Goal: Transaction & Acquisition: Obtain resource

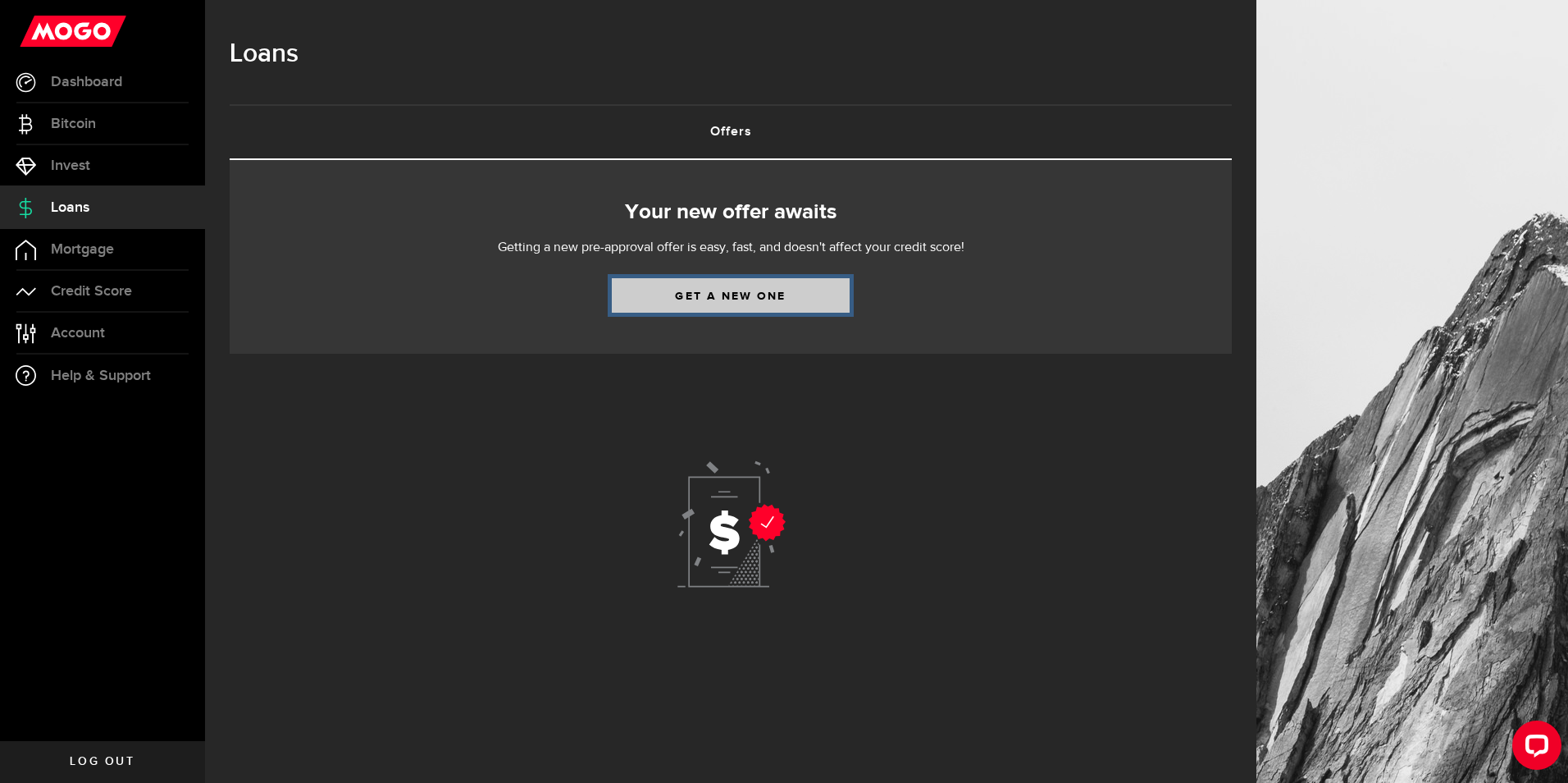
click at [741, 294] on link "Get a new one" at bounding box center [730, 295] width 238 height 35
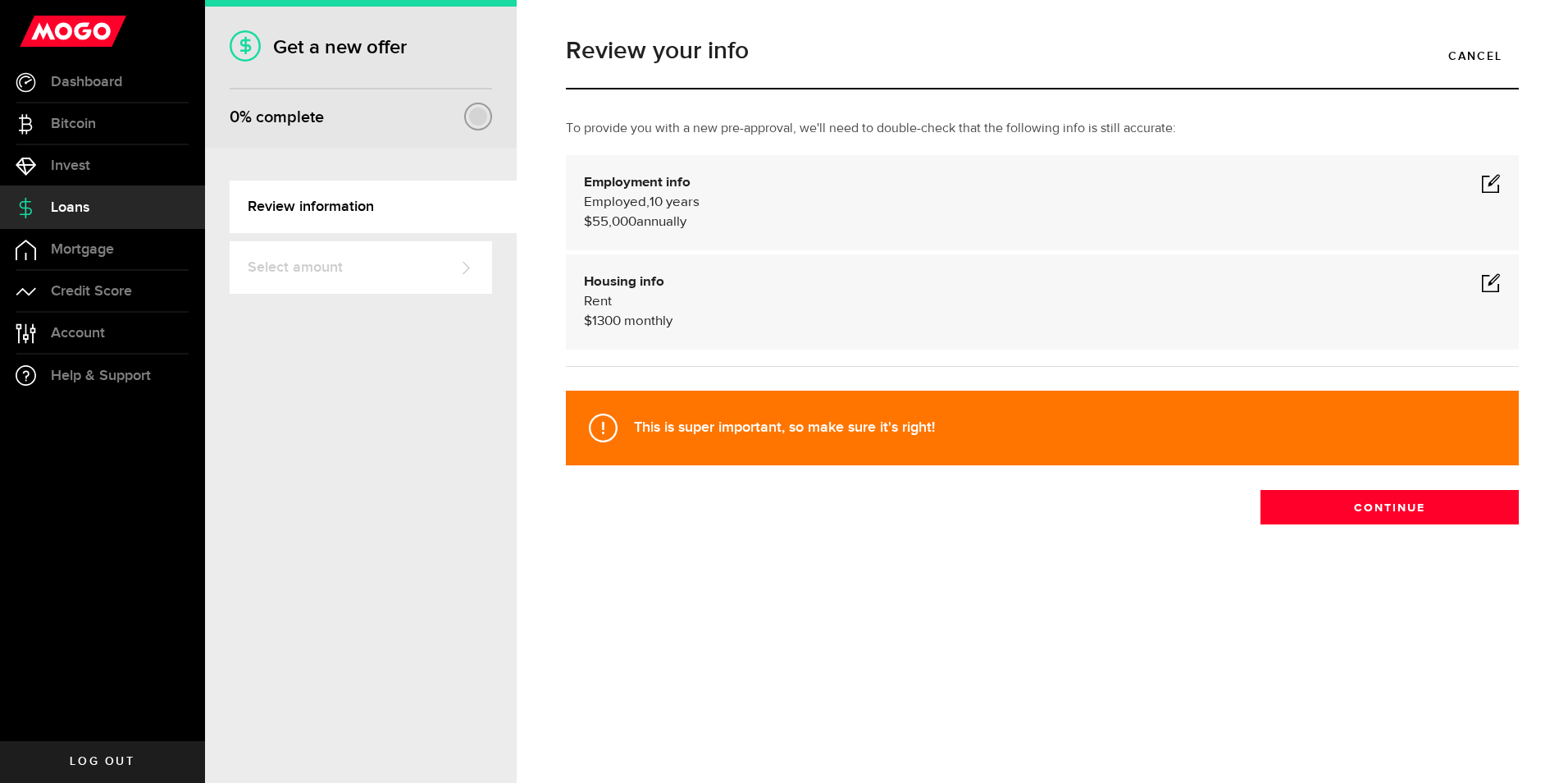
click at [1492, 283] on span at bounding box center [1491, 282] width 19 height 19
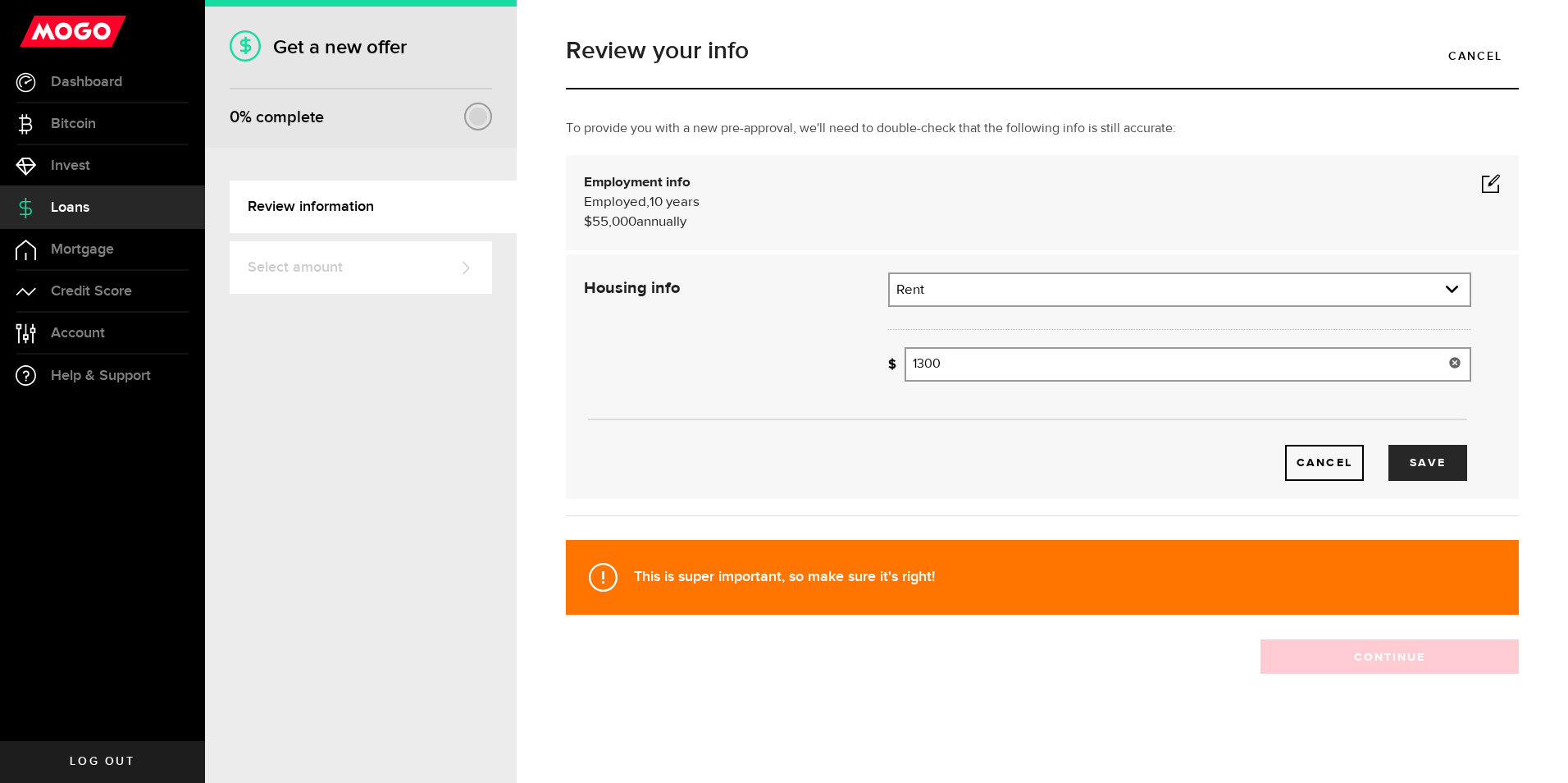
click at [925, 362] on input "1300" at bounding box center [1188, 365] width 567 height 35
type input "1,200"
click at [1495, 184] on span at bounding box center [1491, 183] width 19 height 19
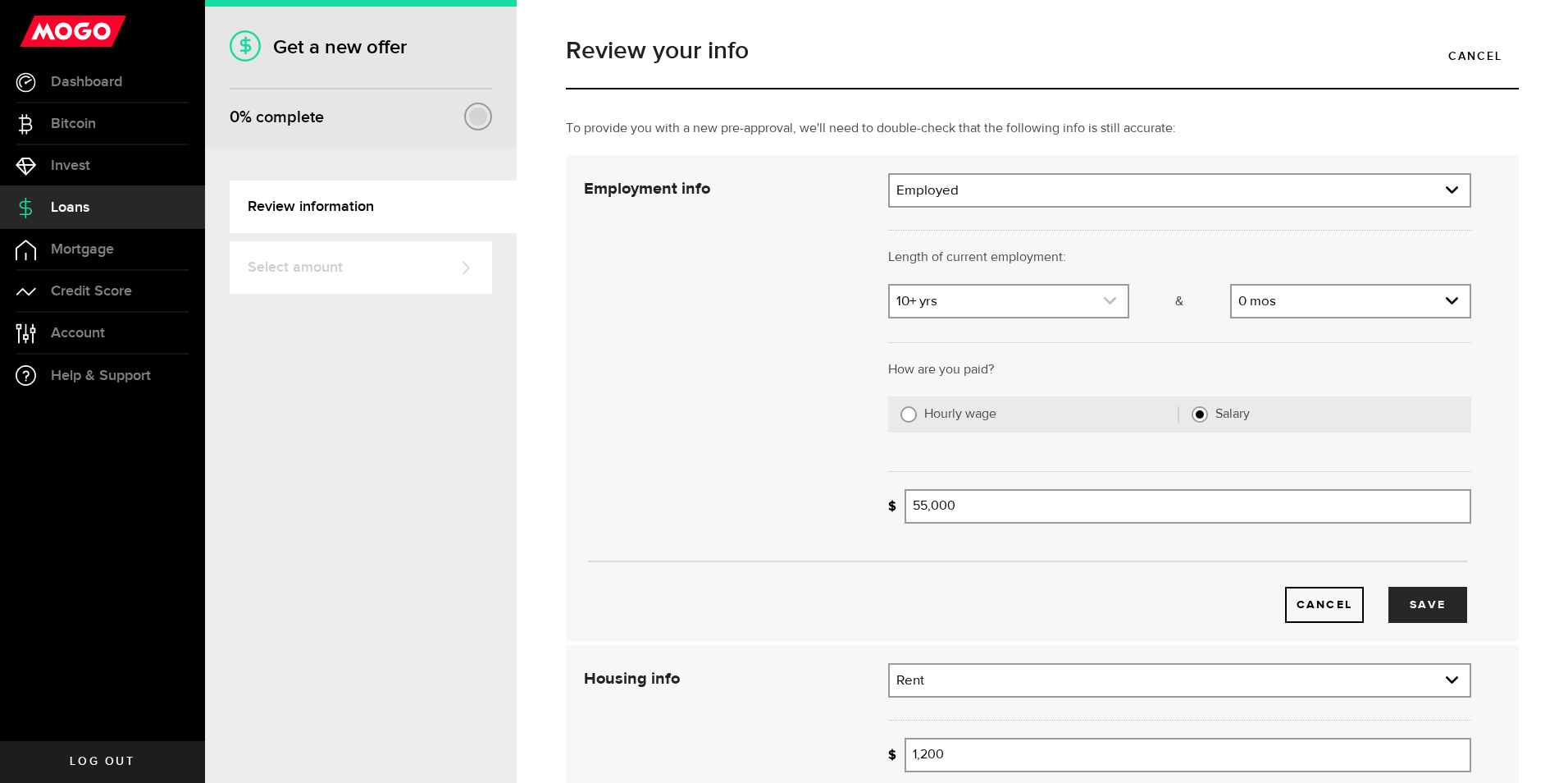
click at [1103, 299] on icon "expand select" at bounding box center [1109, 301] width 14 height 14
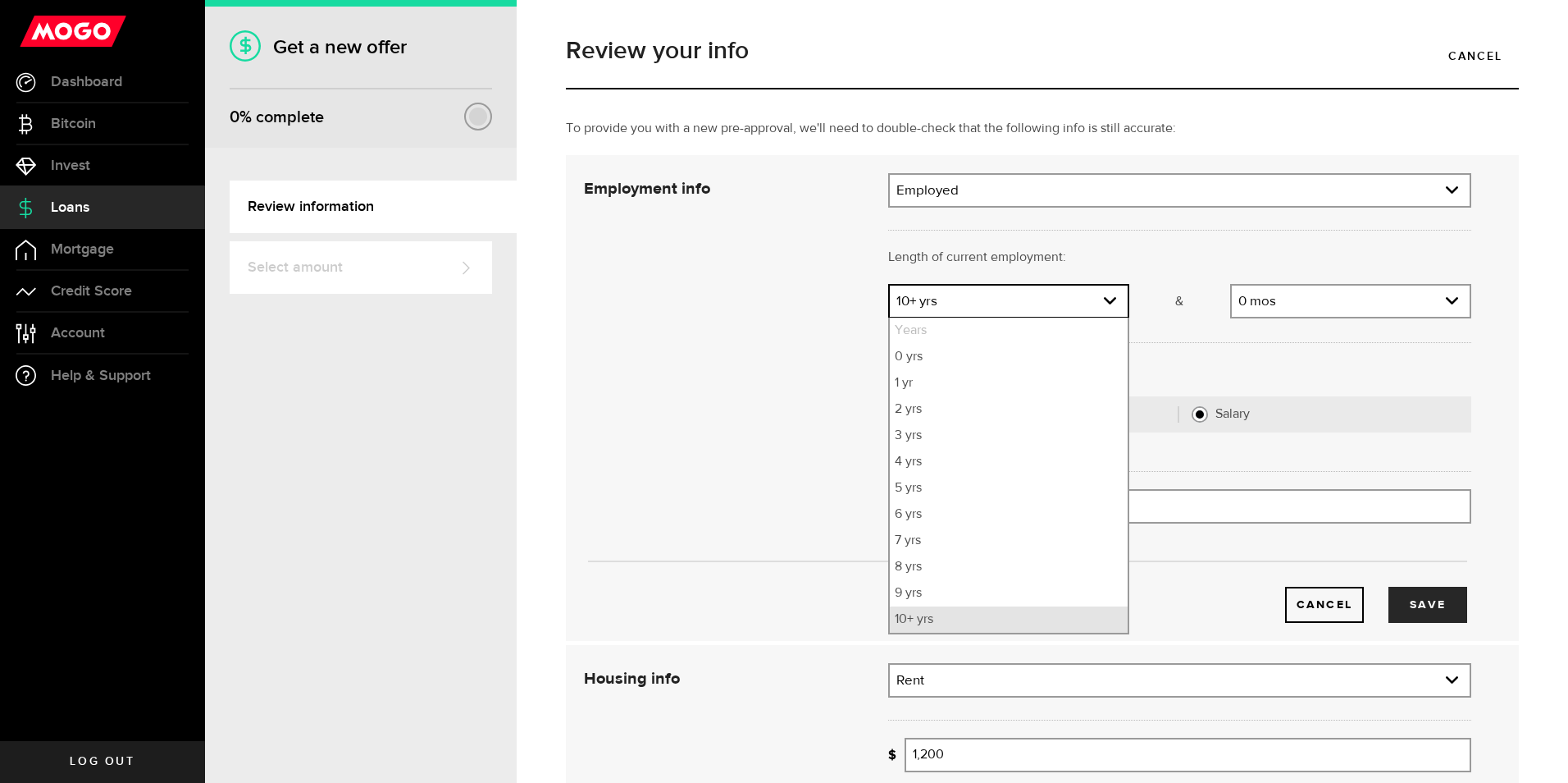
click at [1027, 626] on li "10+ yrs" at bounding box center [1009, 619] width 238 height 26
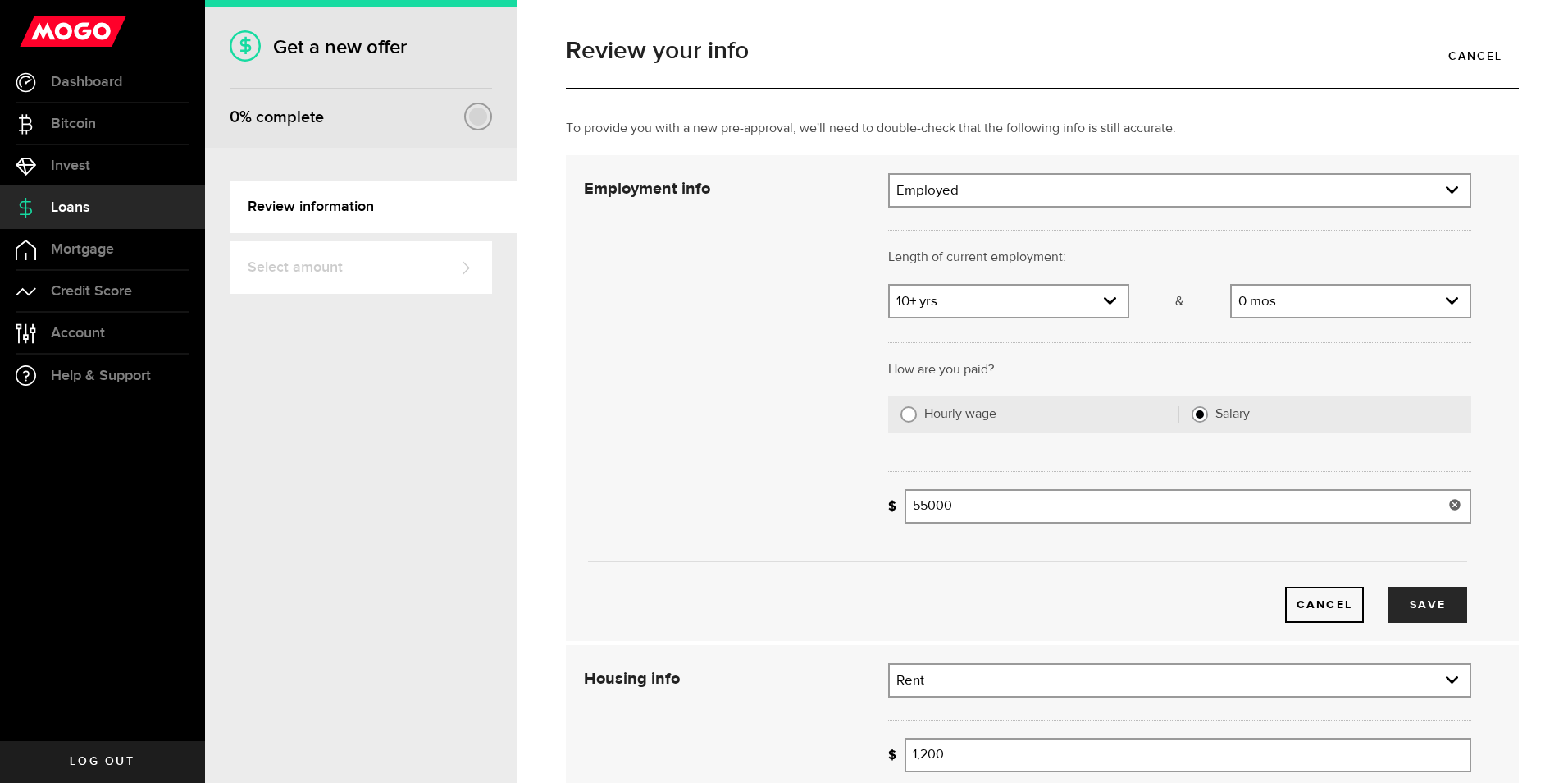
drag, startPoint x: 908, startPoint y: 504, endPoint x: 921, endPoint y: 500, distance: 13.6
click at [921, 500] on input "55000" at bounding box center [1188, 506] width 567 height 35
click at [928, 500] on input "62000" at bounding box center [1188, 506] width 567 height 35
click at [930, 506] on input "62000" at bounding box center [1188, 506] width 567 height 35
type input "62,500"
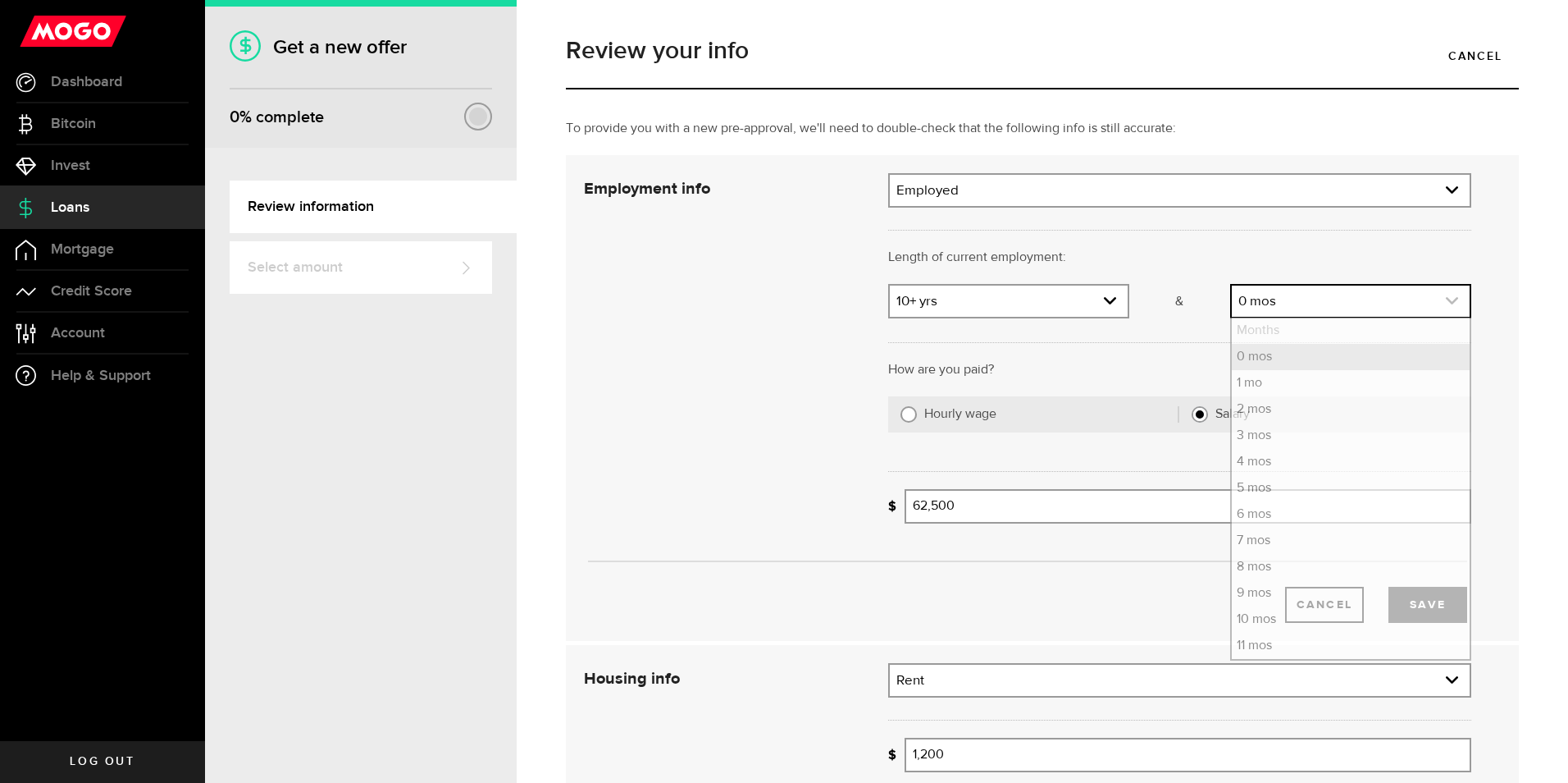
click at [1447, 299] on link "expand select" at bounding box center [1350, 301] width 238 height 31
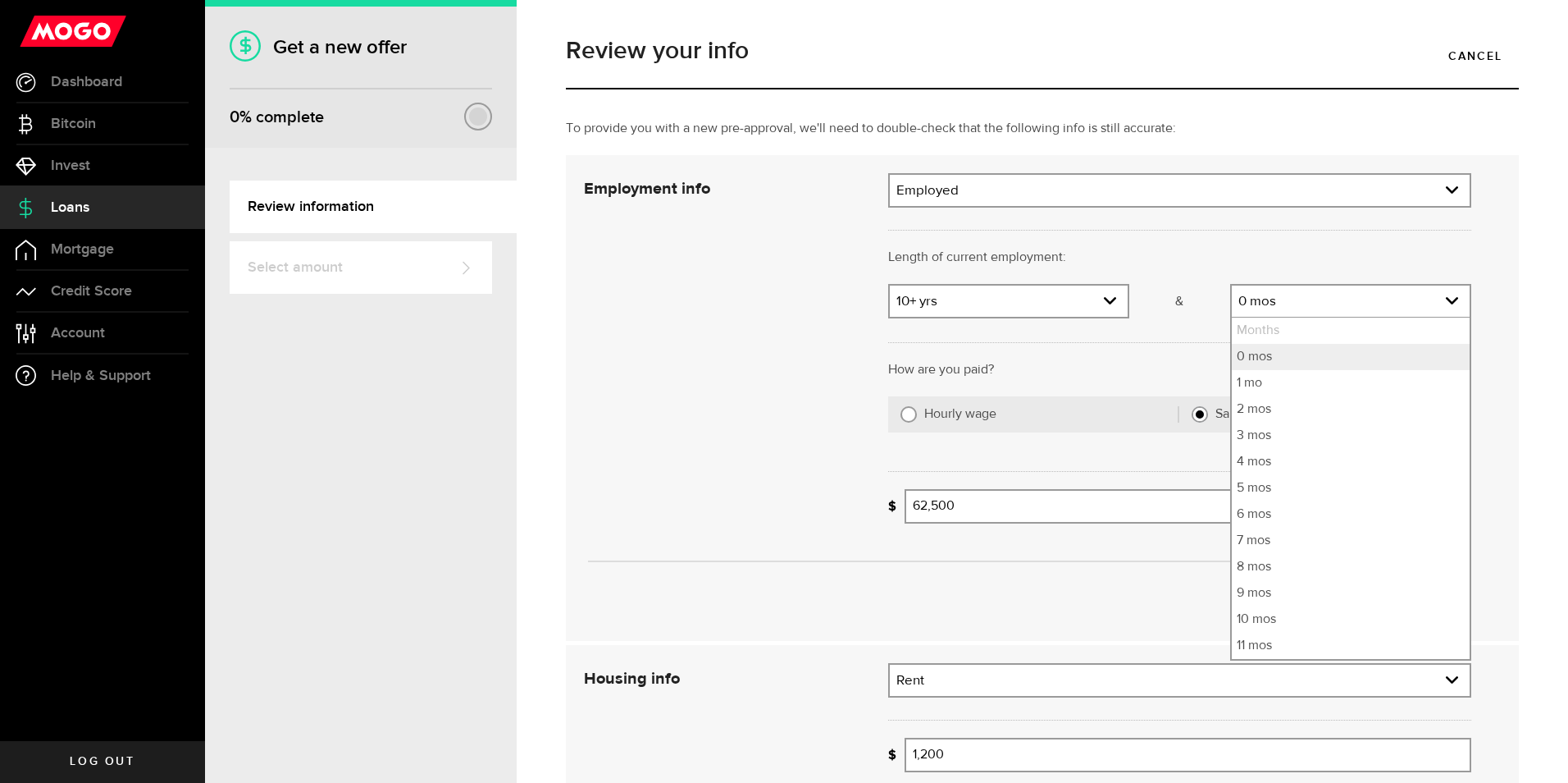
click at [1515, 210] on div "To provide you with a new pre-approval, we'll need to double-check that the fol…" at bounding box center [1042, 521] width 978 height 803
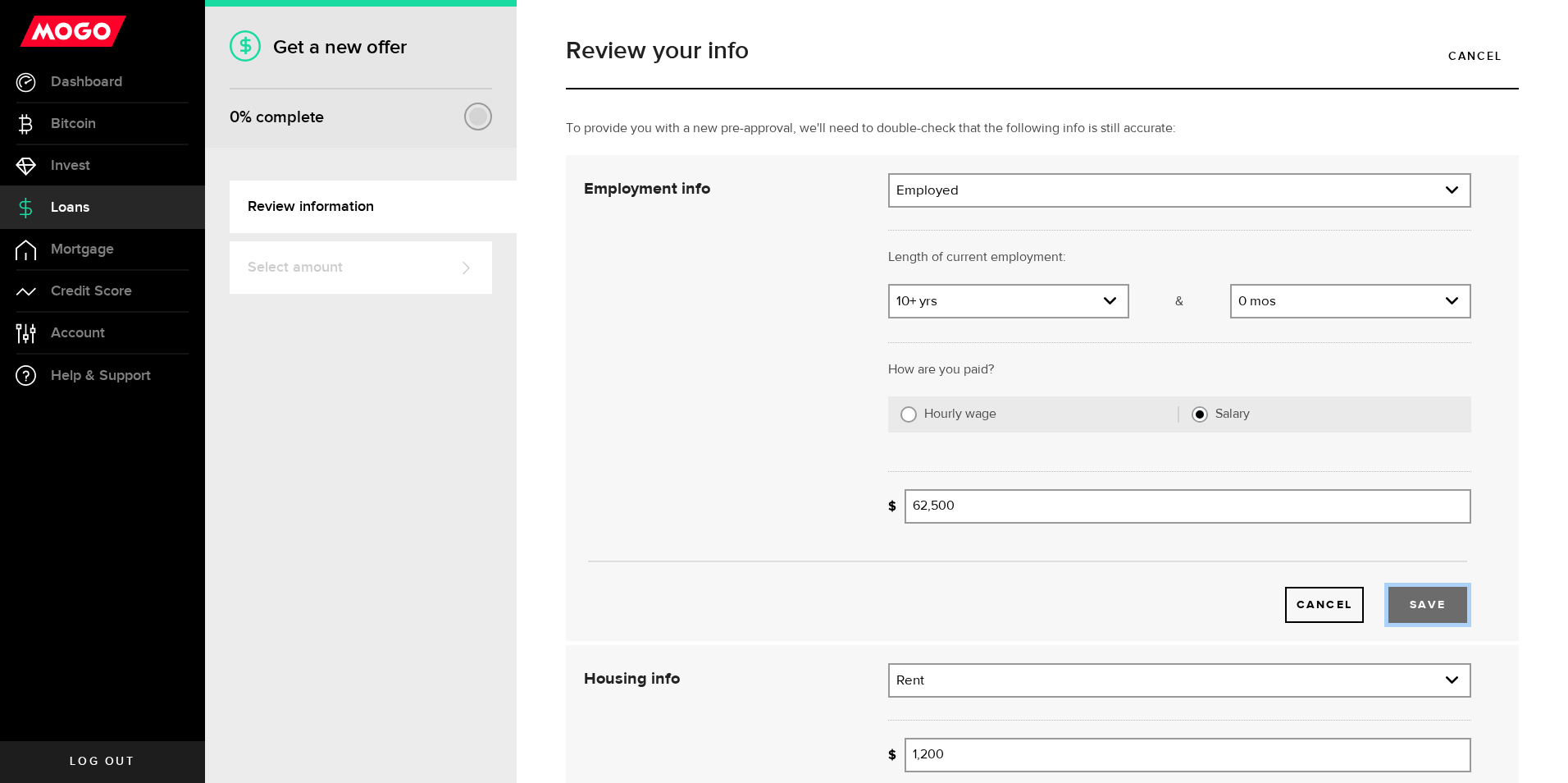
click at [1428, 607] on button "Save" at bounding box center [1427, 604] width 78 height 36
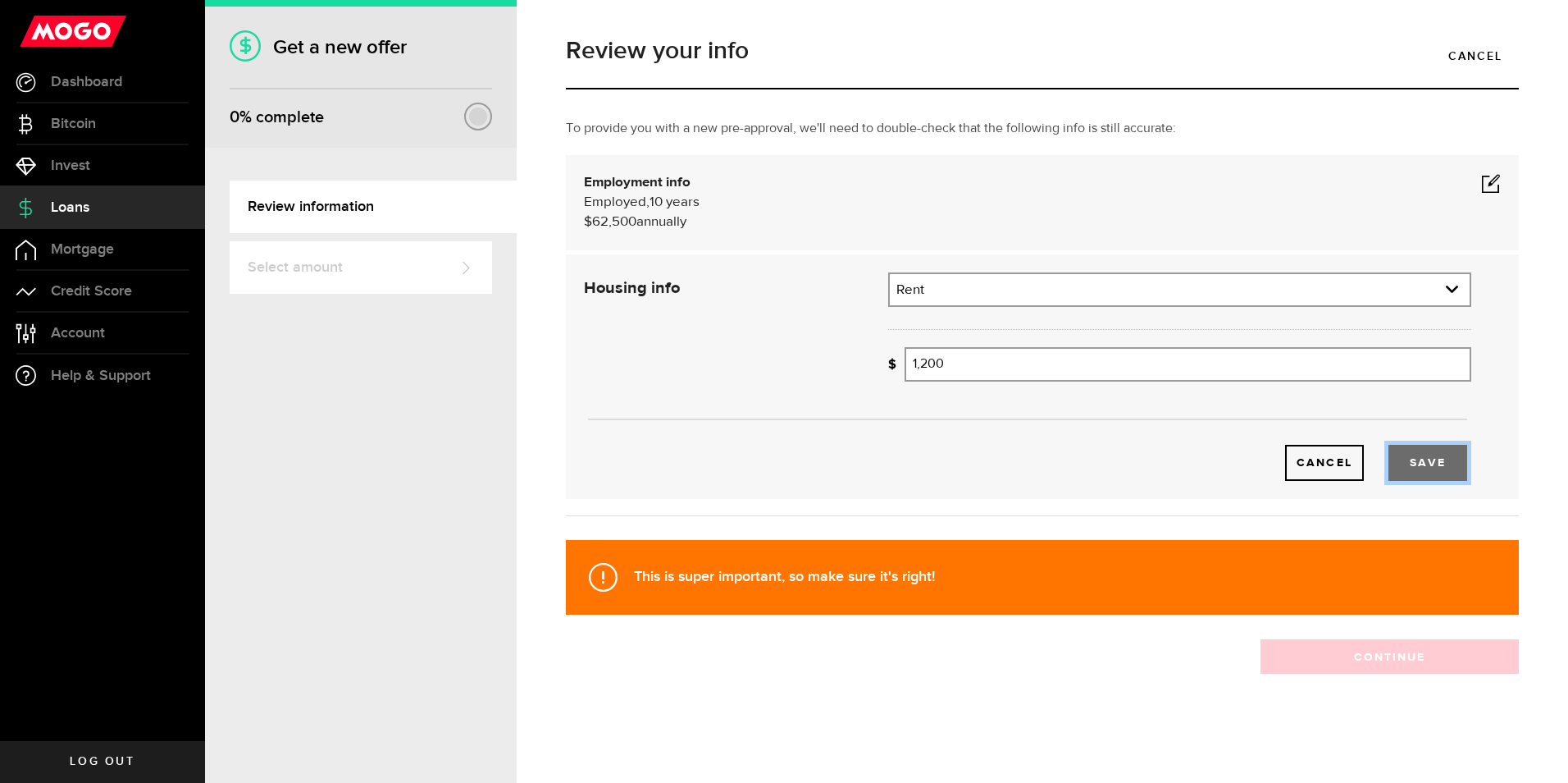
click at [1433, 467] on button "Save" at bounding box center [1427, 463] width 78 height 36
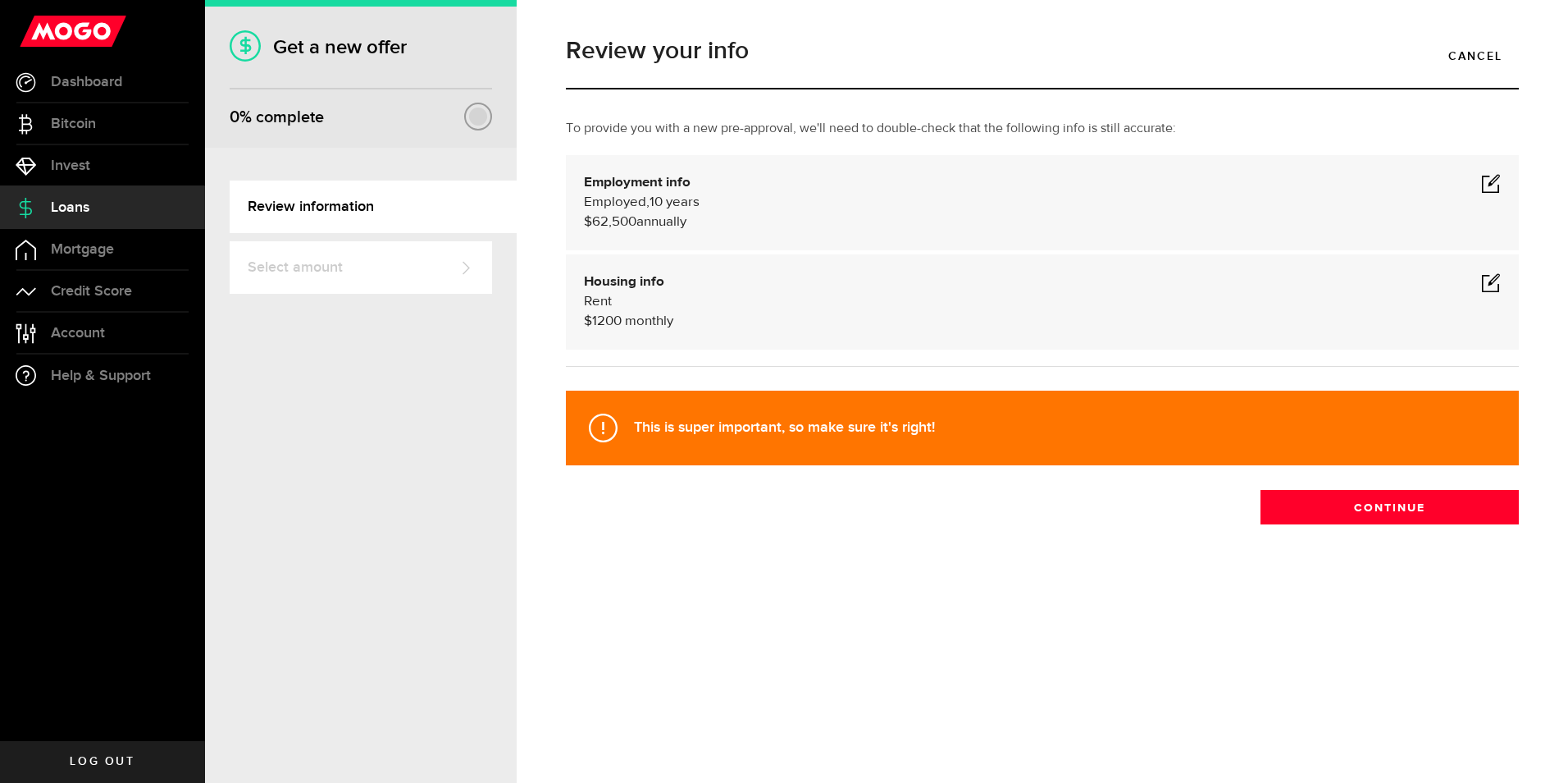
click at [466, 267] on div at bounding box center [465, 267] width 16 height 16
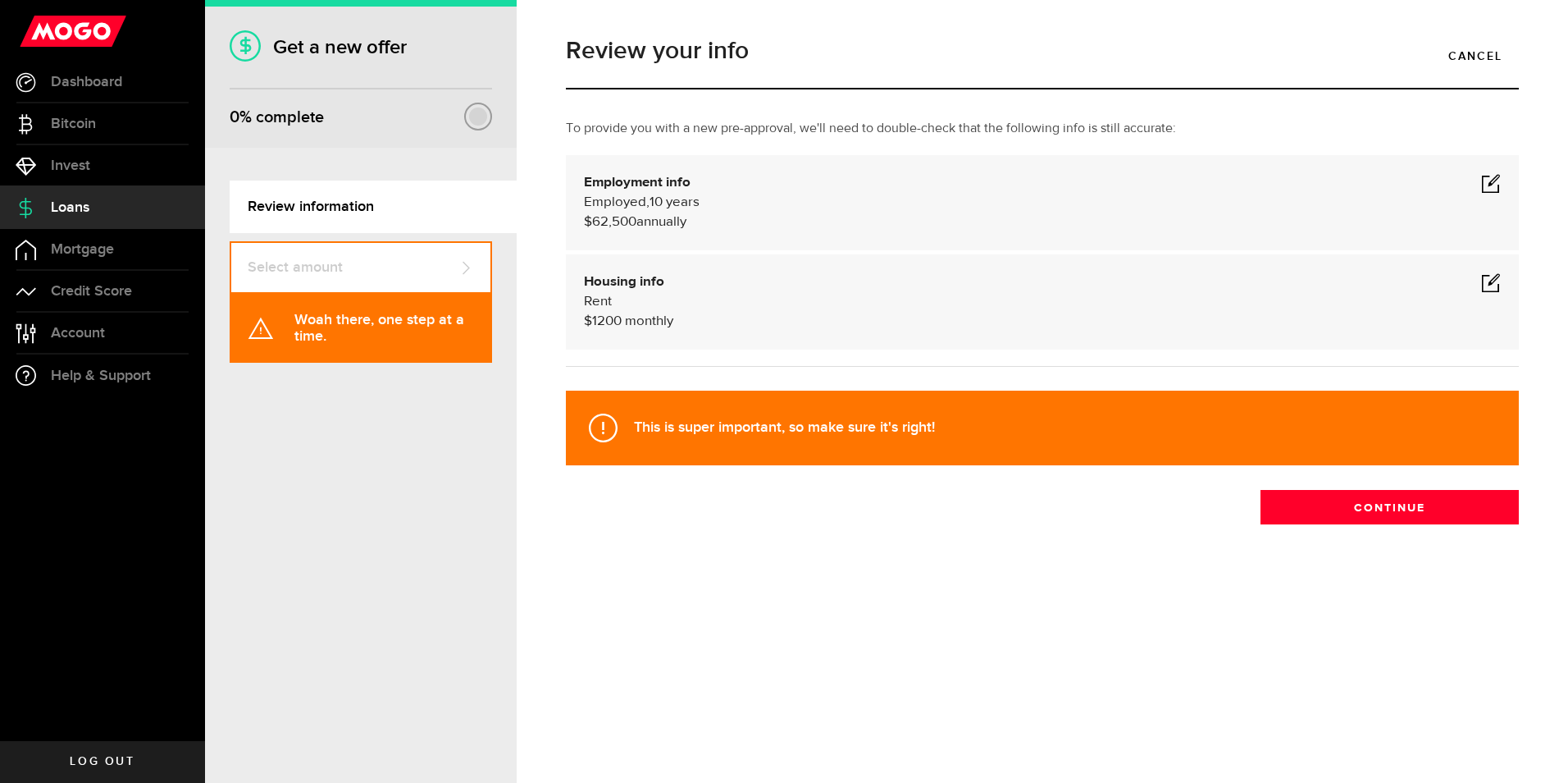
click at [466, 267] on div at bounding box center [465, 267] width 16 height 16
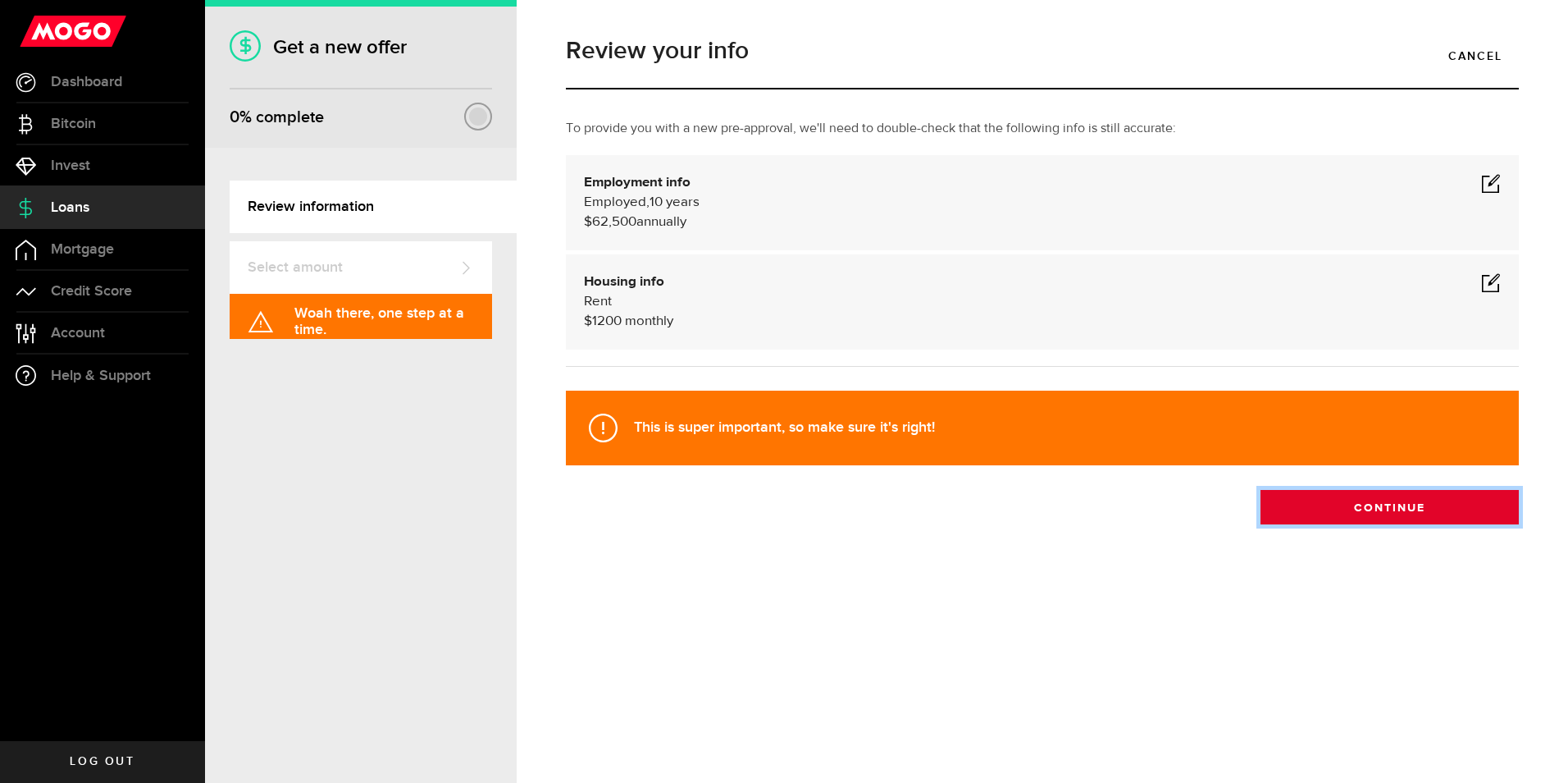
click at [1394, 506] on button "Continue" at bounding box center [1389, 507] width 258 height 35
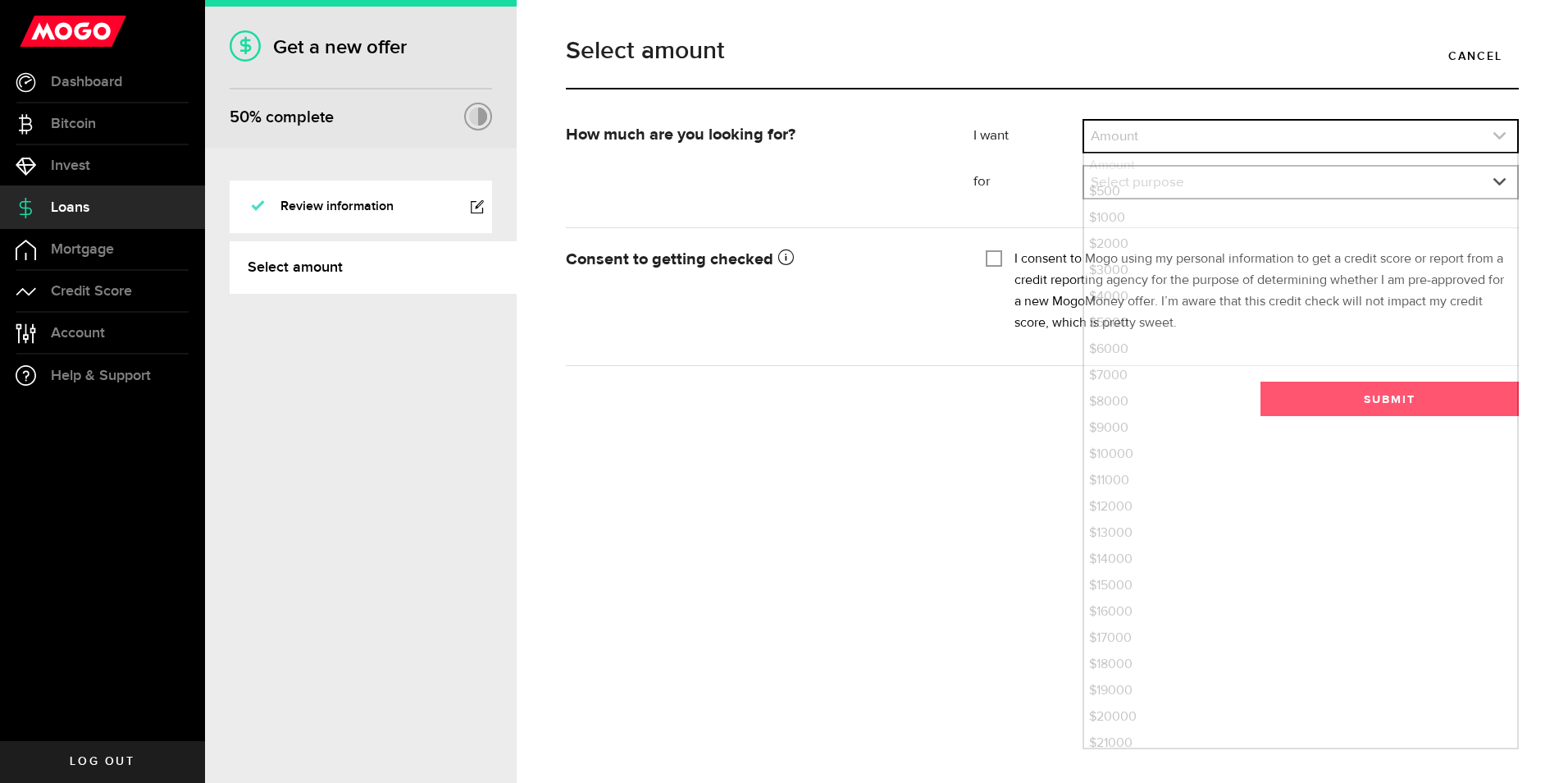
click at [1504, 134] on use "expand select" at bounding box center [1499, 136] width 13 height 8
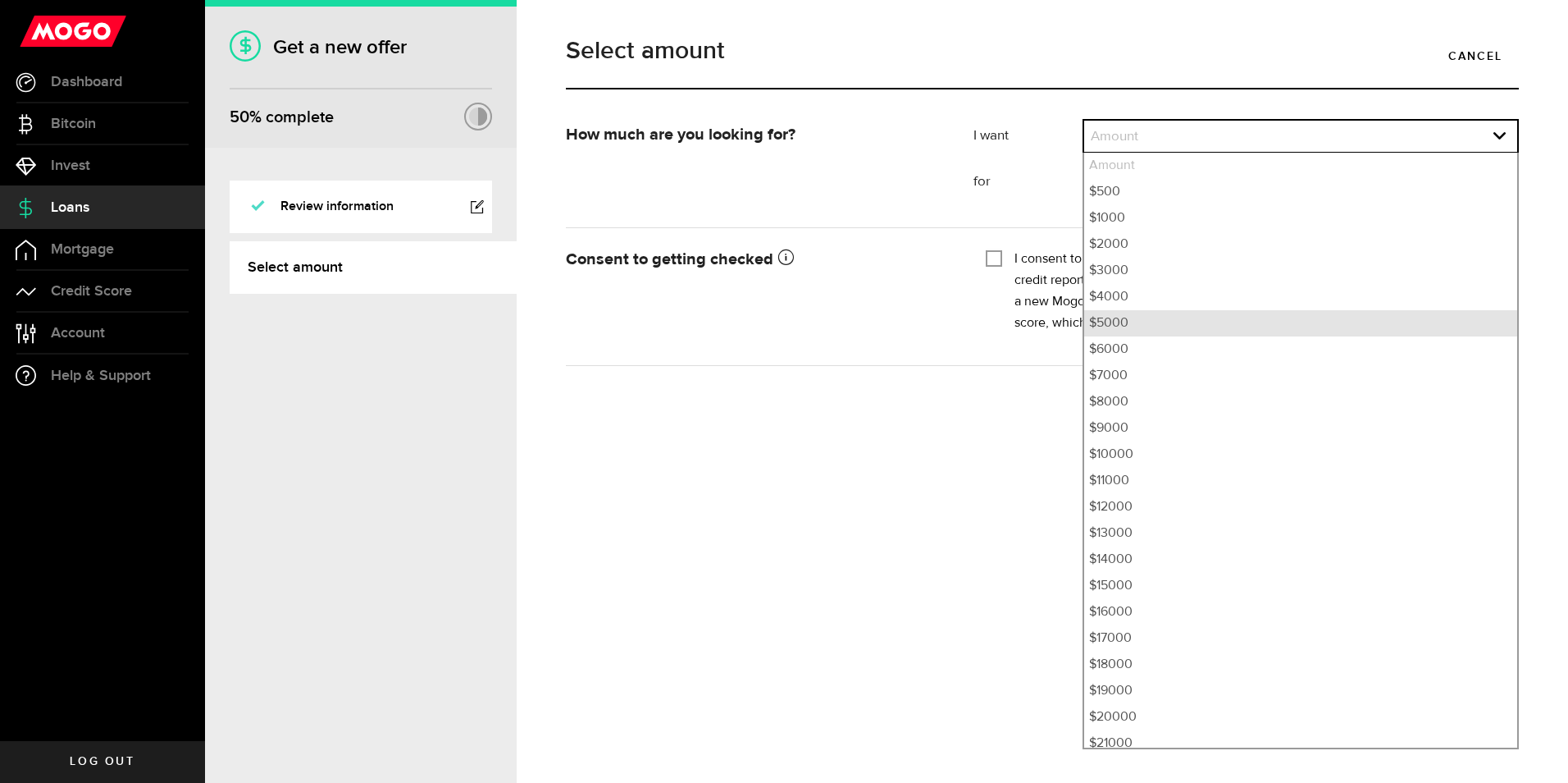
click at [1124, 325] on li "$5000" at bounding box center [1301, 322] width 433 height 26
select select "5000"
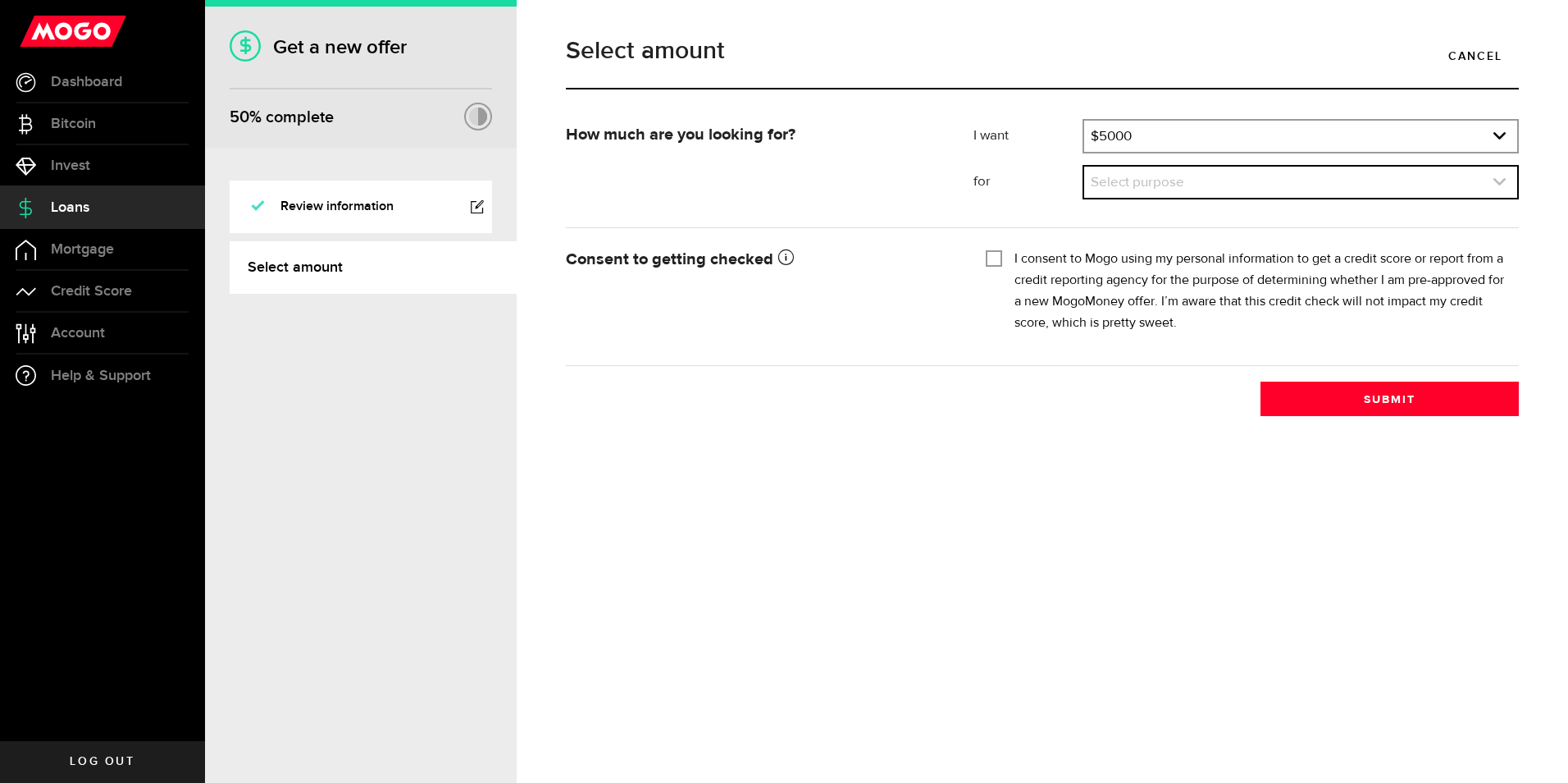
click at [1167, 180] on link "expand select" at bounding box center [1301, 182] width 433 height 31
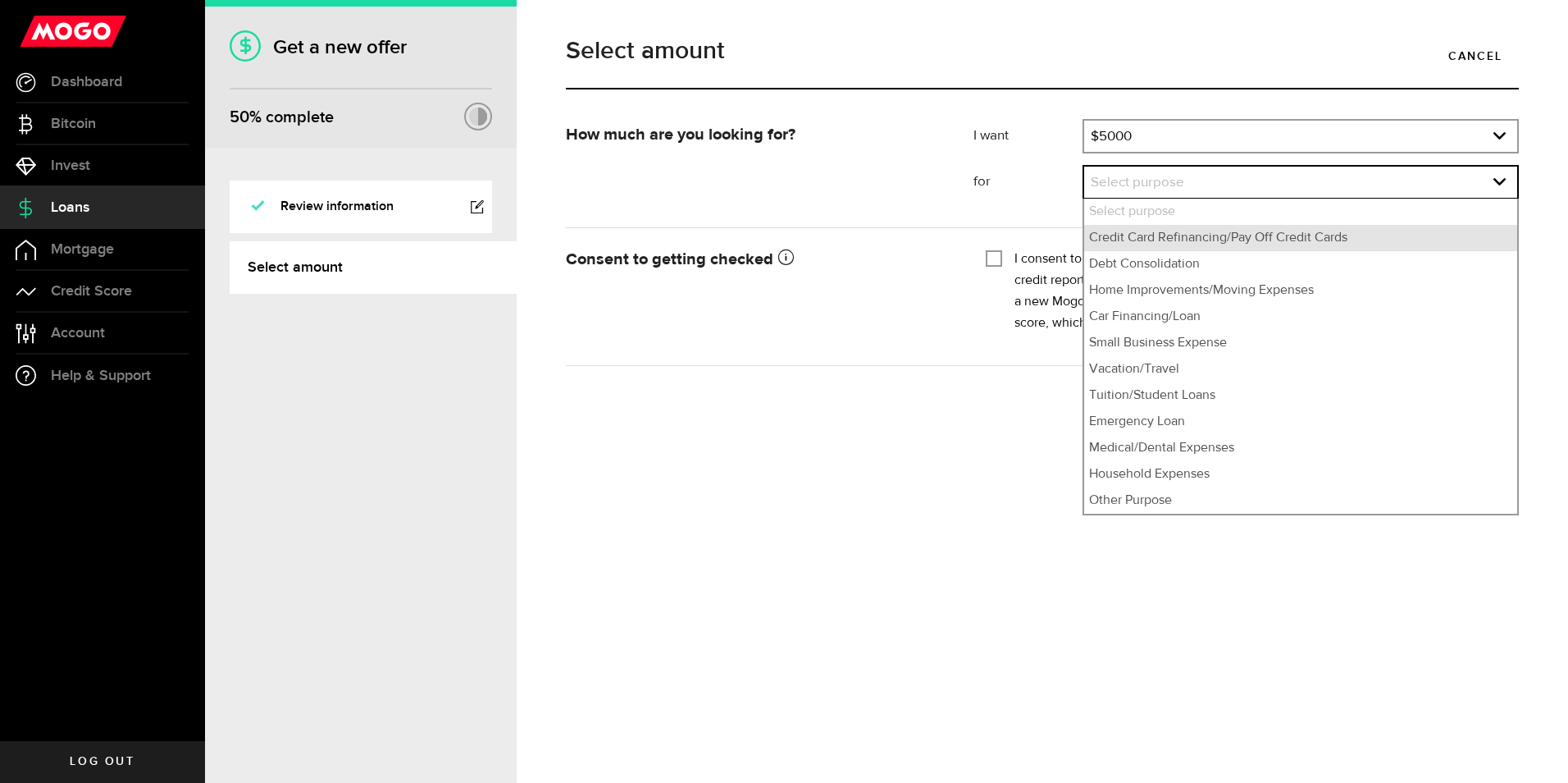
click at [1183, 240] on li "Credit Card Refinancing/Pay Off Credit Cards" at bounding box center [1301, 237] width 433 height 26
select select "Credit Card Refinancing/Pay Off Credit Cards"
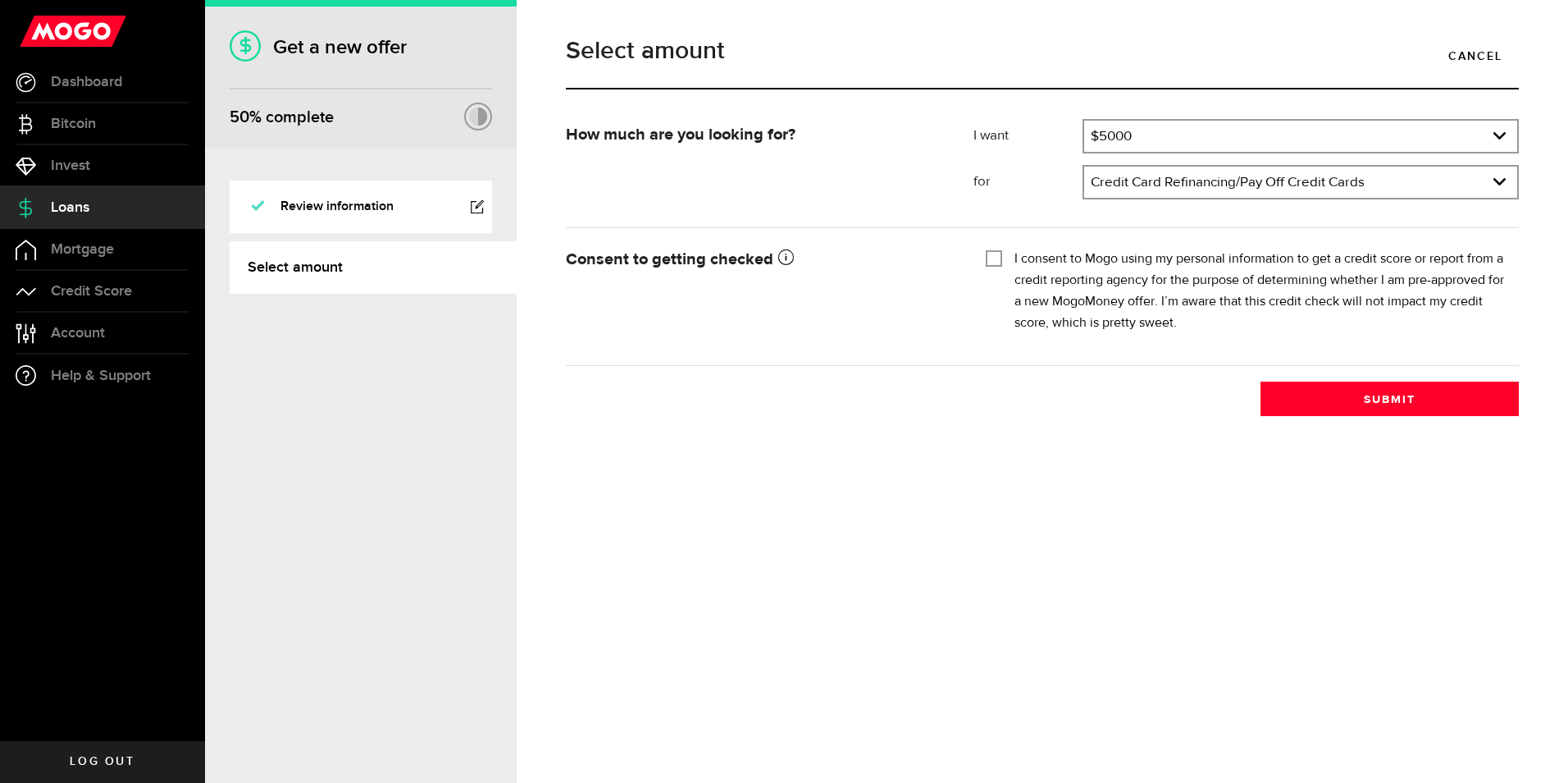
click at [995, 260] on input "I consent to Mogo using my personal information to get a credit score or report…" at bounding box center [993, 256] width 16 height 16
checkbox input "true"
click at [1405, 401] on button "Submit" at bounding box center [1389, 399] width 258 height 35
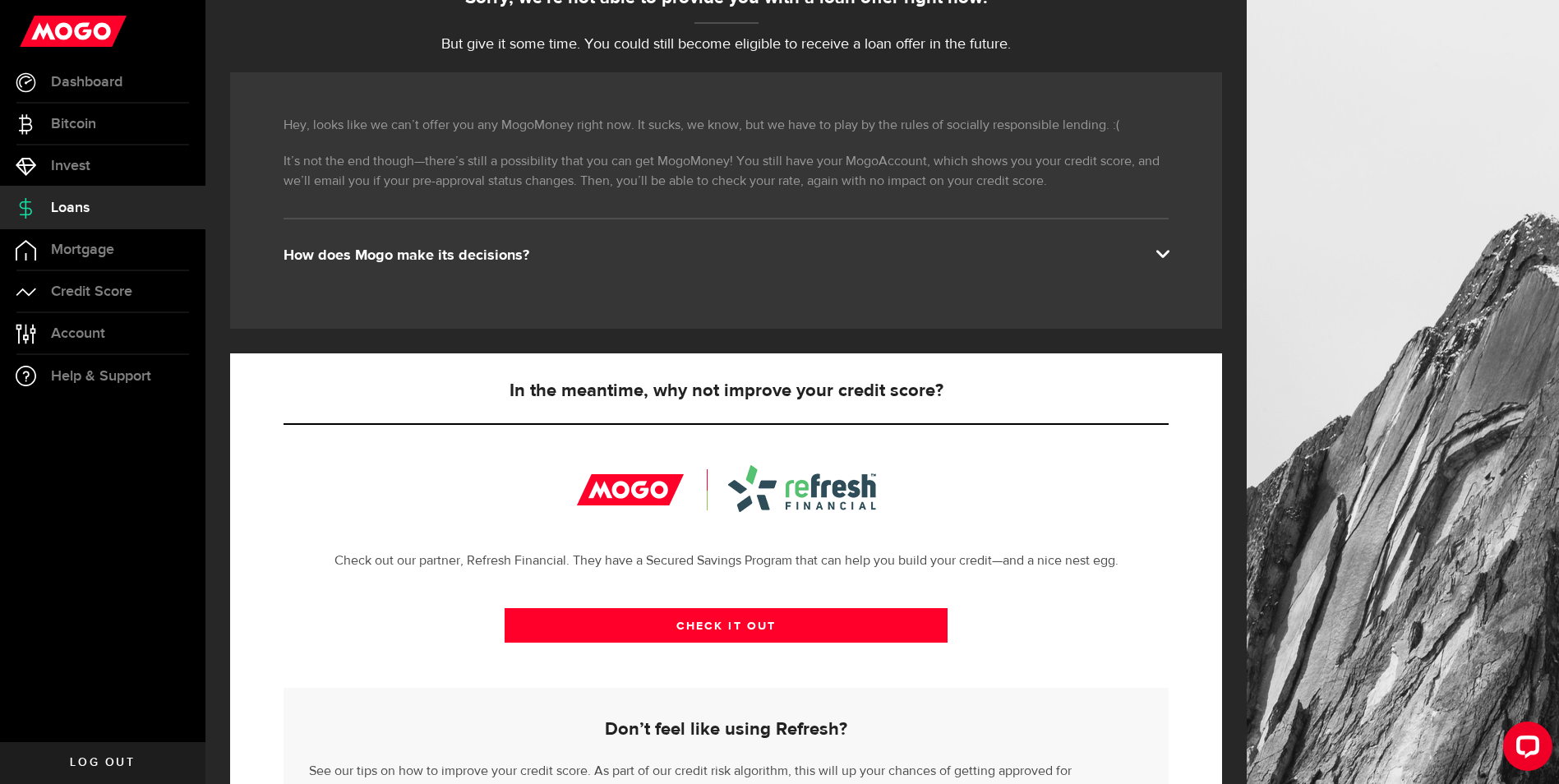
scroll to position [326, 0]
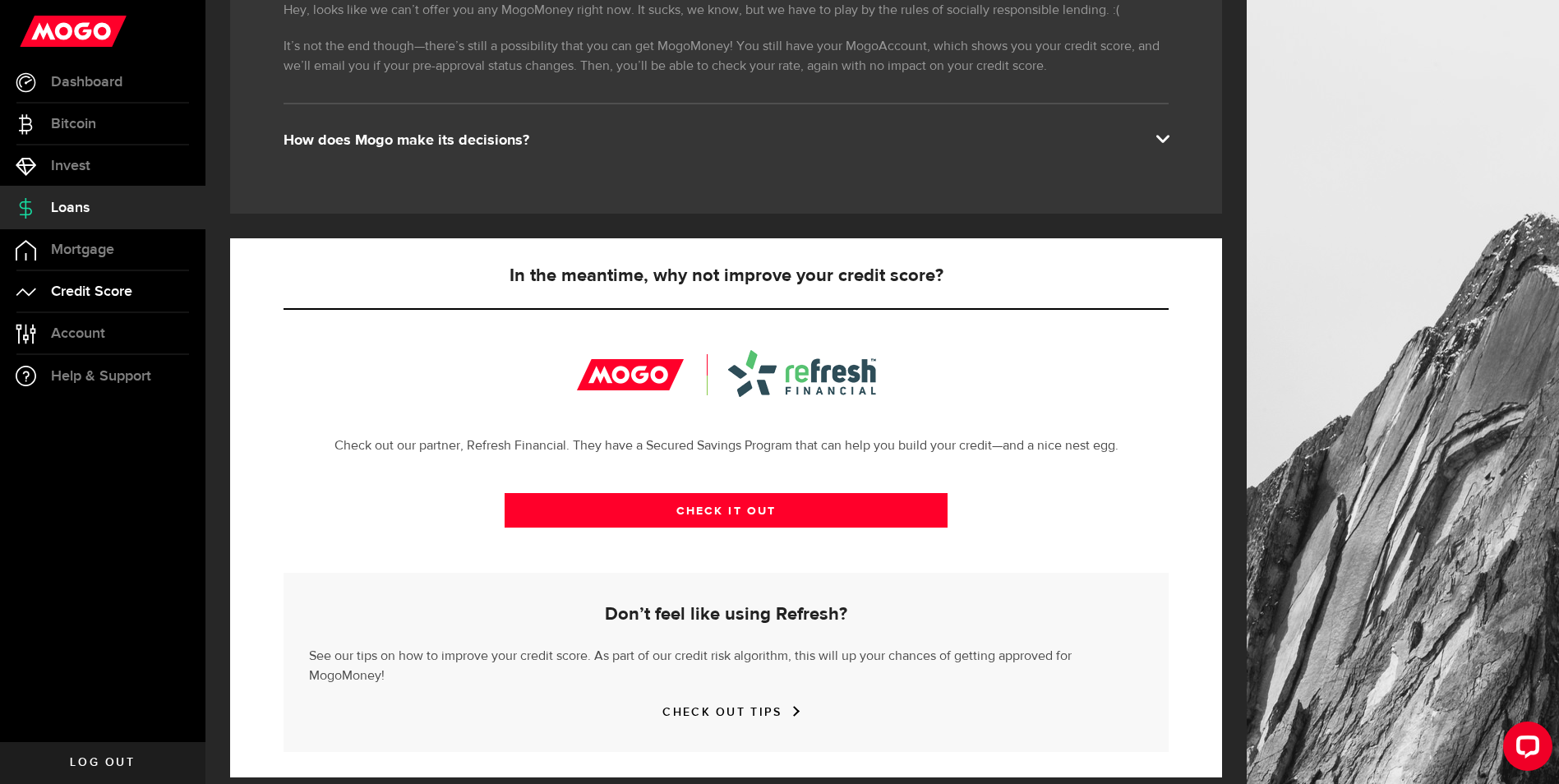
click at [98, 296] on span "Credit Score" at bounding box center [92, 291] width 81 height 15
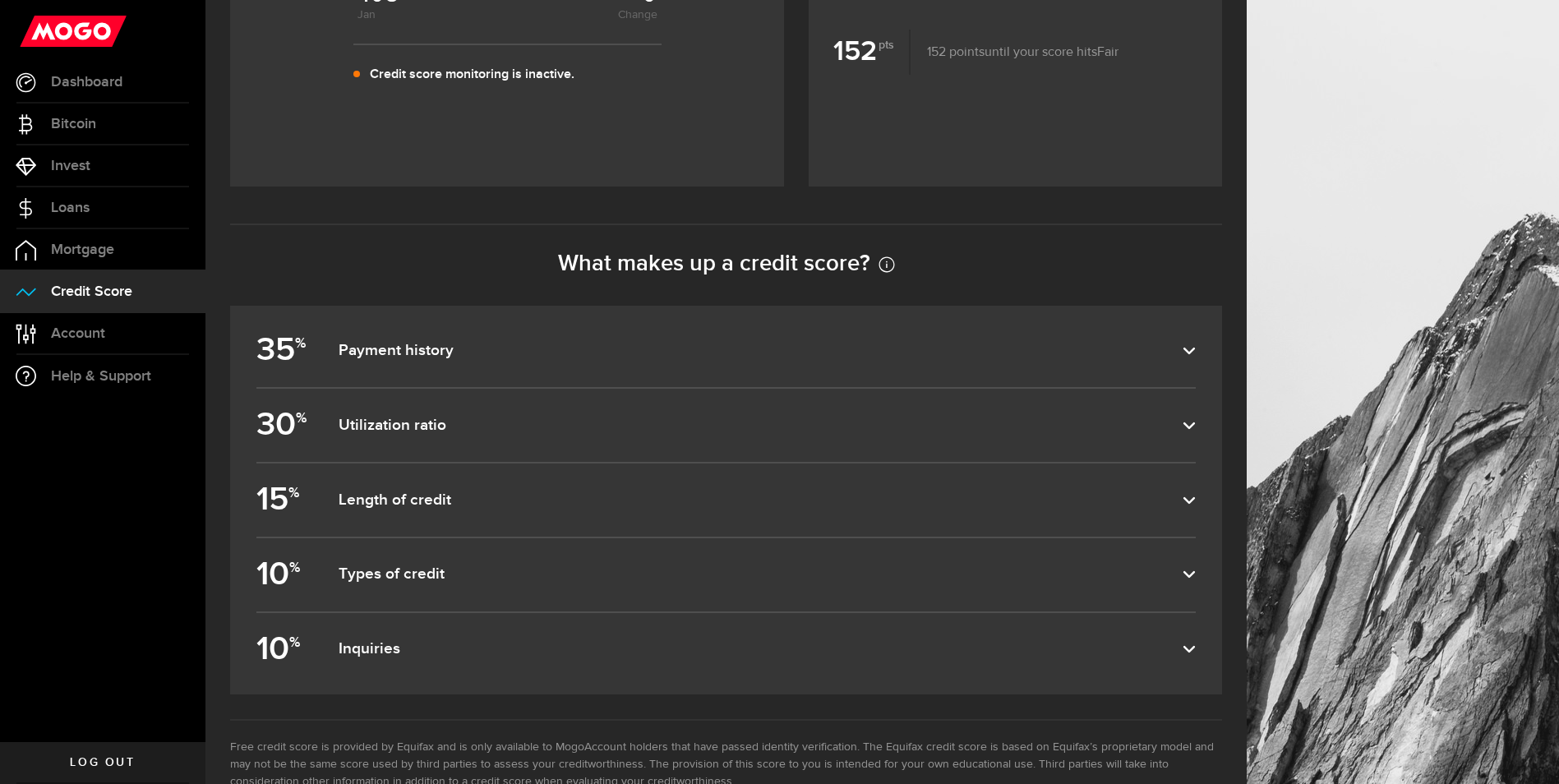
scroll to position [657, 0]
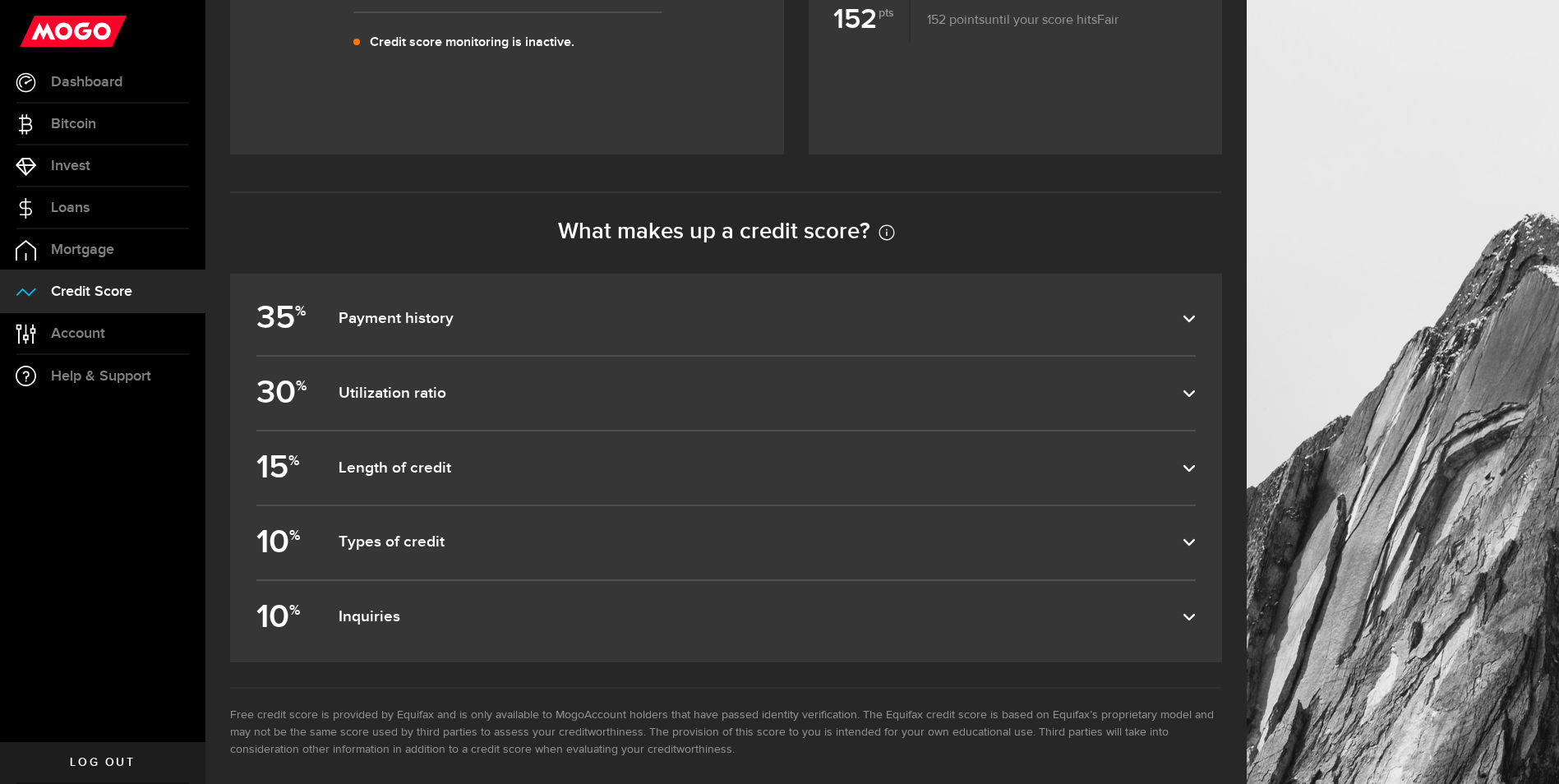
click at [1196, 321] on icon at bounding box center [1190, 319] width 14 height 14
click at [0, 0] on input "35 % Payment history" at bounding box center [0, 0] width 0 height 0
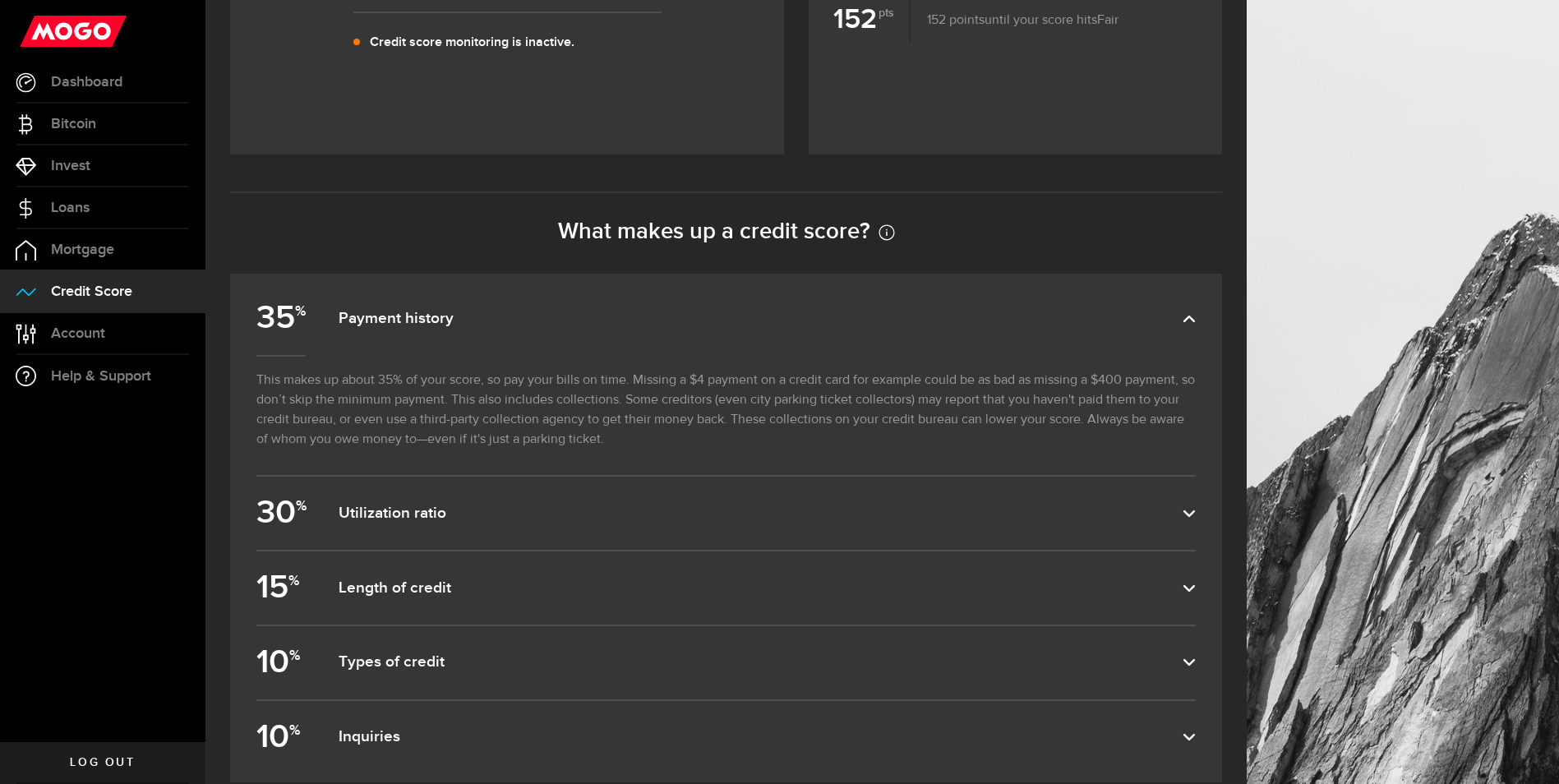
click at [1209, 520] on article "35 % Payment history This makes up about 35% of your score, so pay your bills o…" at bounding box center [725, 527] width 992 height 509
click at [1196, 520] on icon at bounding box center [1190, 514] width 14 height 14
click at [0, 0] on input "30 % Utilization ratio" at bounding box center [0, 0] width 0 height 0
